Goal: Task Accomplishment & Management: Manage account settings

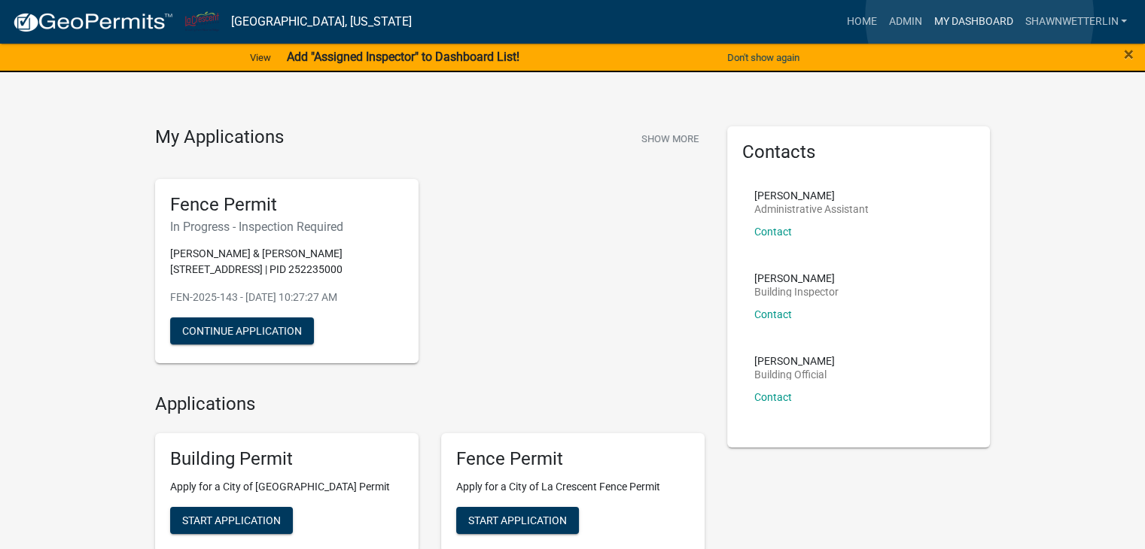
click at [979, 17] on link "My Dashboard" at bounding box center [972, 22] width 91 height 29
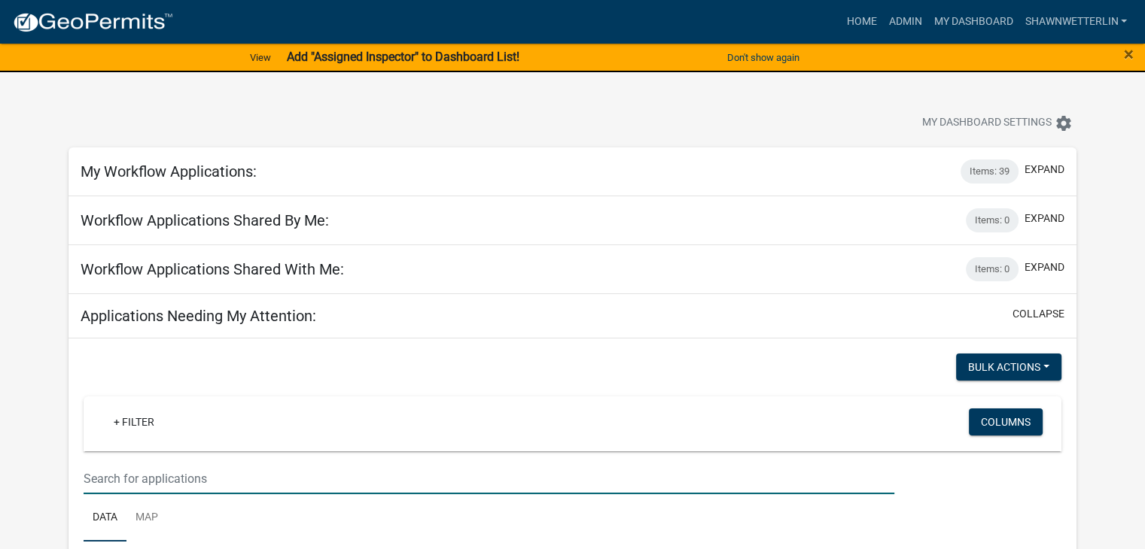
click at [163, 485] on input "text" at bounding box center [489, 479] width 810 height 31
type input "428 Back"
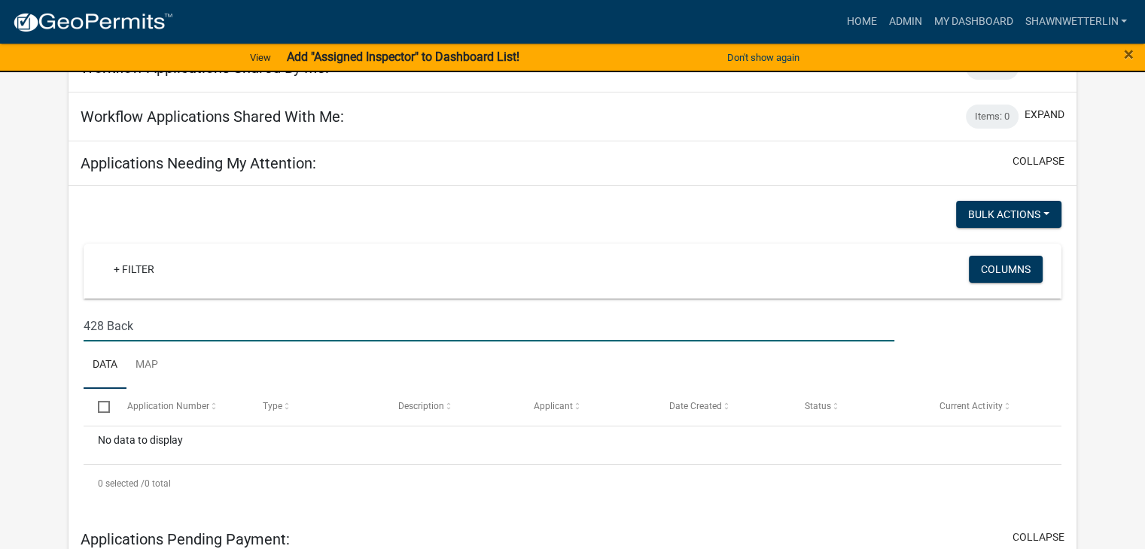
scroll to position [75, 0]
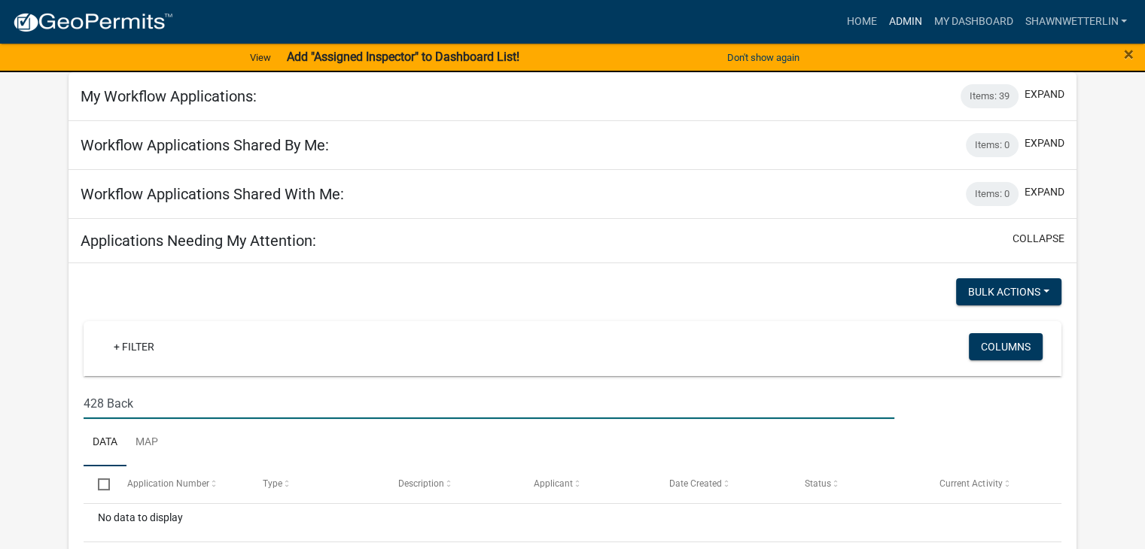
click at [903, 18] on link "Admin" at bounding box center [904, 22] width 45 height 29
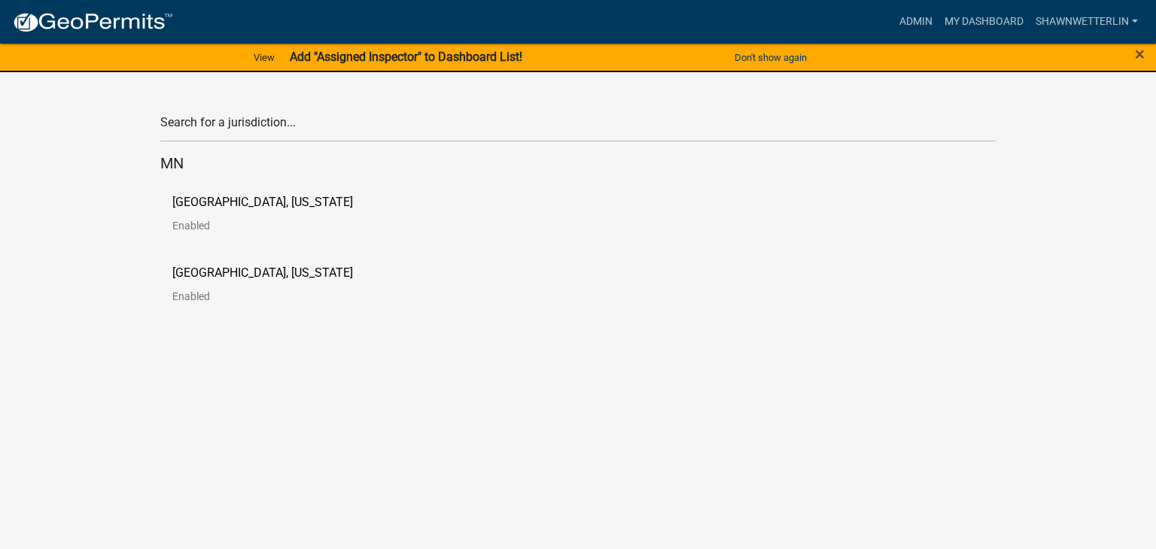
click at [235, 205] on p "[GEOGRAPHIC_DATA], [US_STATE]" at bounding box center [262, 202] width 181 height 12
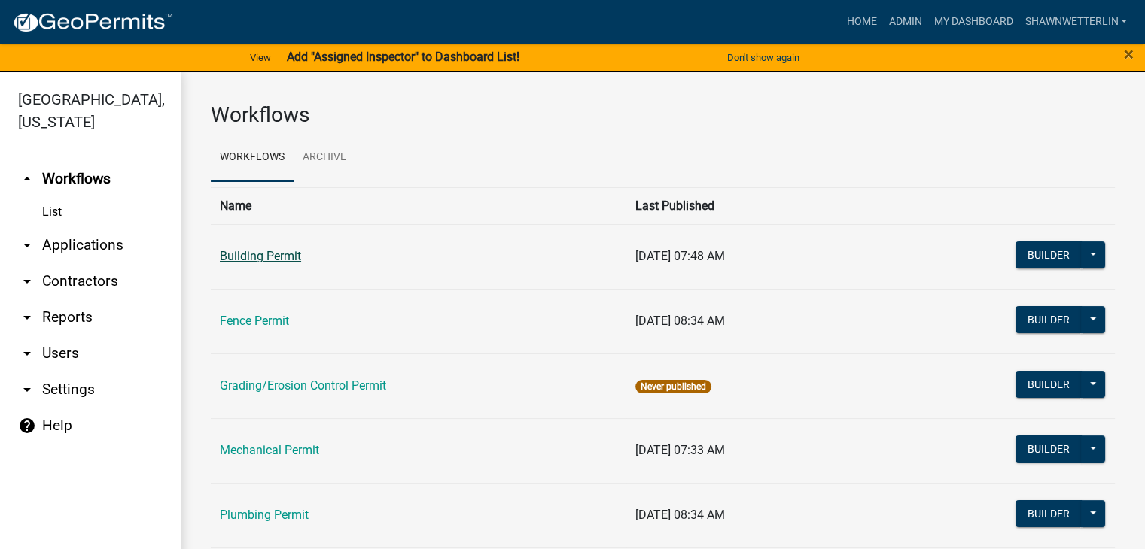
click at [236, 250] on link "Building Permit" at bounding box center [260, 256] width 81 height 14
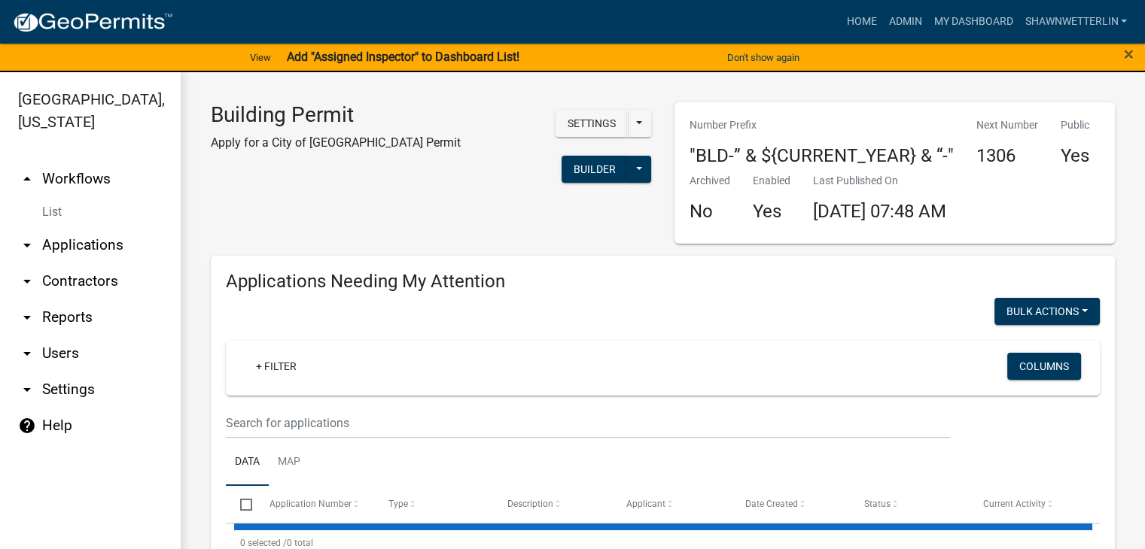
click at [89, 244] on link "arrow_drop_down Applications" at bounding box center [90, 245] width 181 height 36
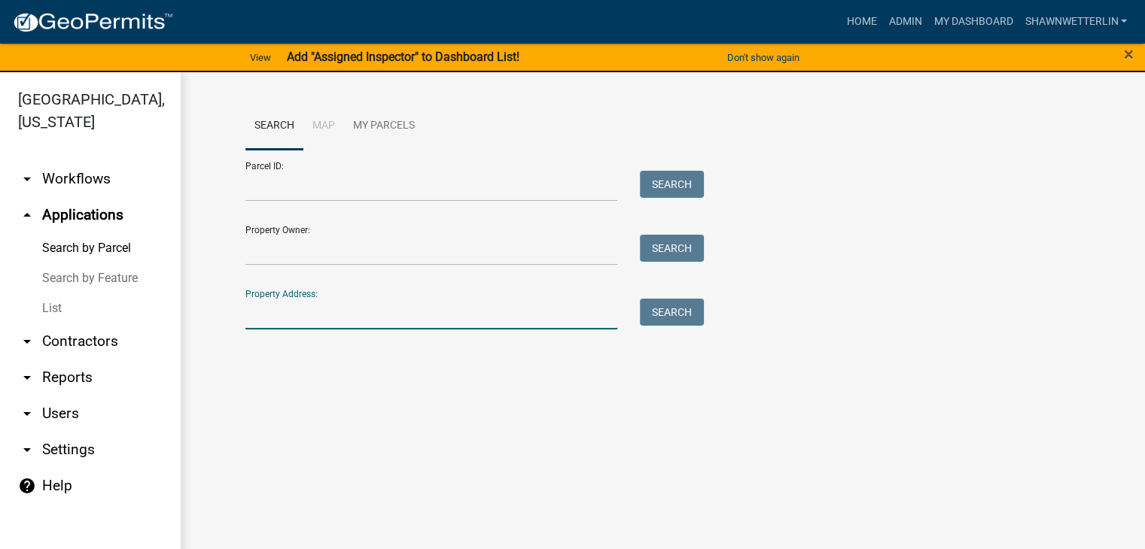
click at [266, 324] on input "Property Address:" at bounding box center [431, 314] width 372 height 31
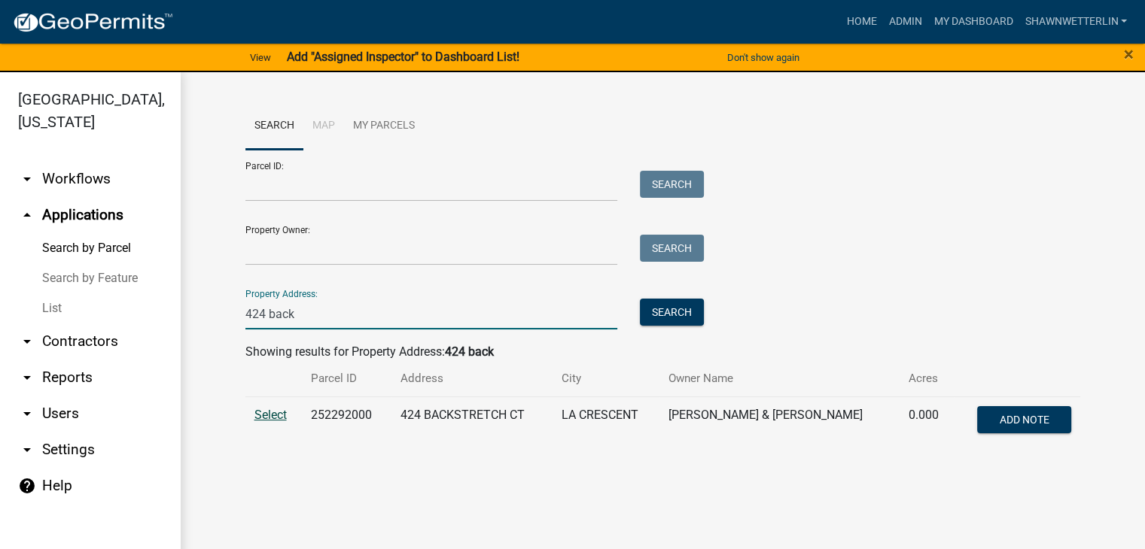
type input "424 back"
click at [272, 411] on span "Select" at bounding box center [270, 415] width 32 height 14
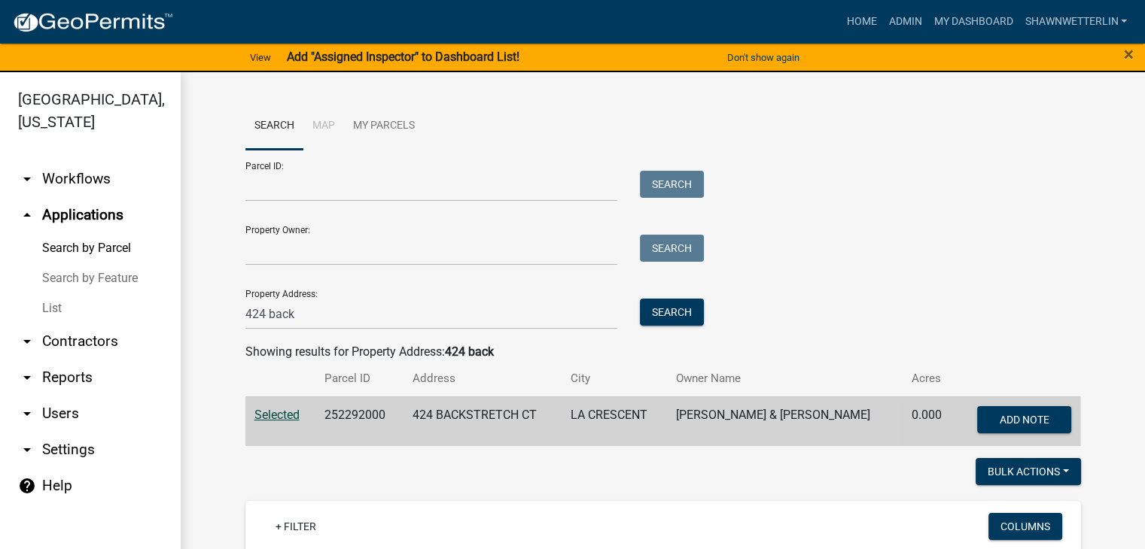
click at [272, 411] on span "Selected" at bounding box center [276, 415] width 45 height 14
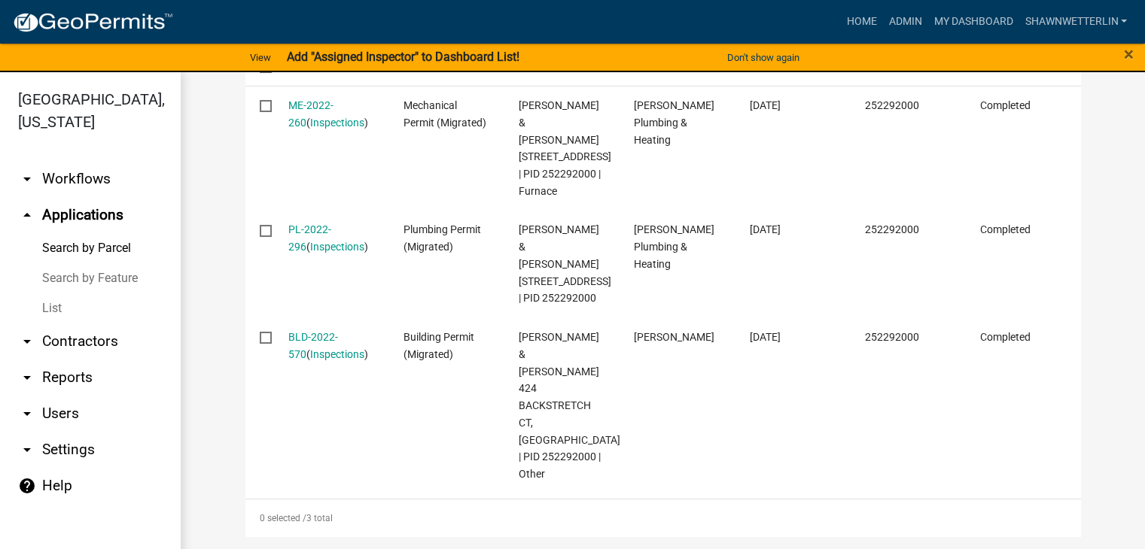
scroll to position [584, 0]
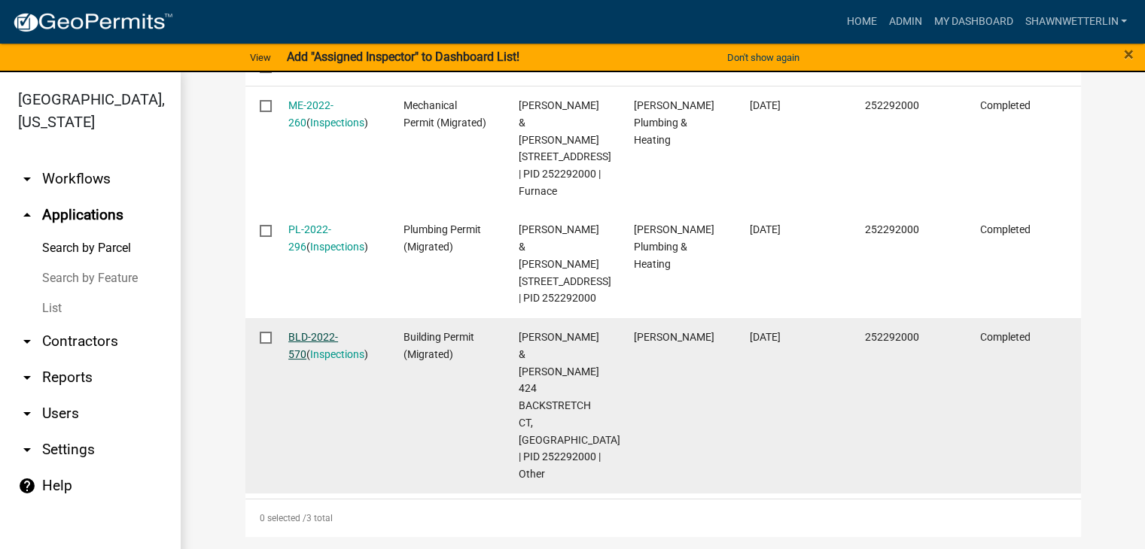
click at [288, 360] on link "BLD-2022-570" at bounding box center [313, 345] width 50 height 29
